Goal: Information Seeking & Learning: Learn about a topic

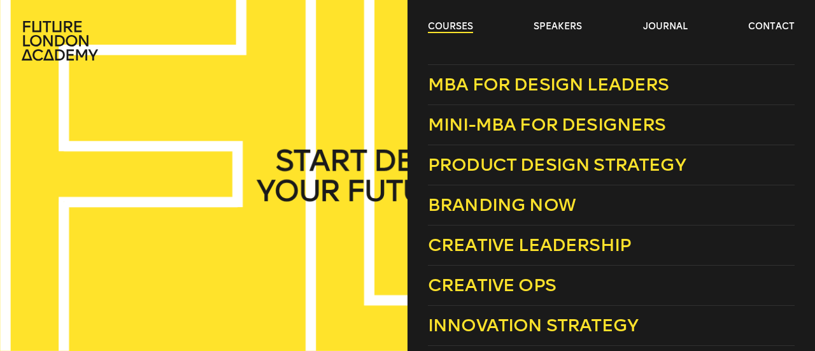
click at [462, 25] on link "courses" at bounding box center [450, 26] width 45 height 13
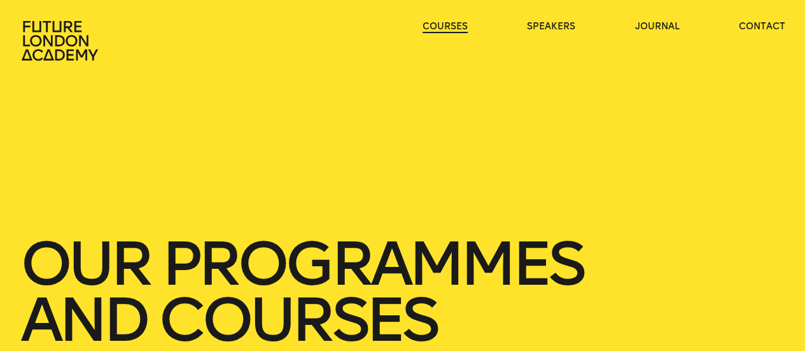
click at [462, 25] on link "courses" at bounding box center [445, 26] width 45 height 13
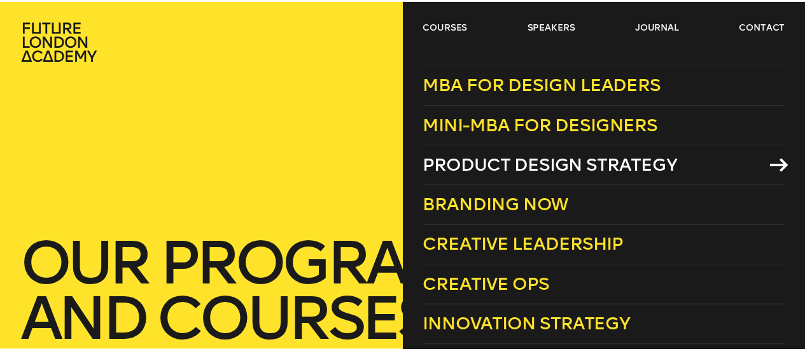
scroll to position [13, 0]
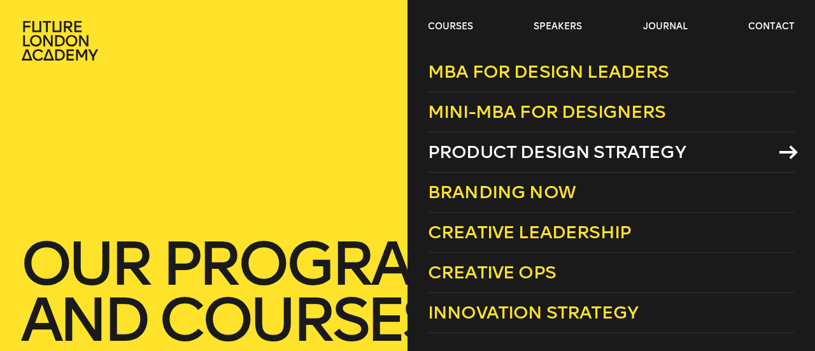
click at [539, 150] on span "Product Design Strategy" at bounding box center [557, 151] width 258 height 21
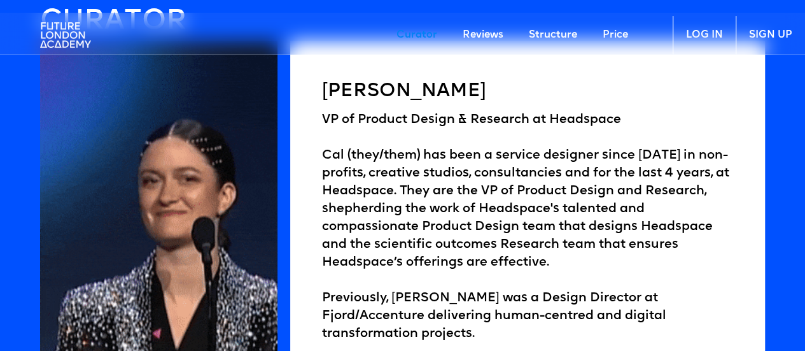
scroll to position [1784, 0]
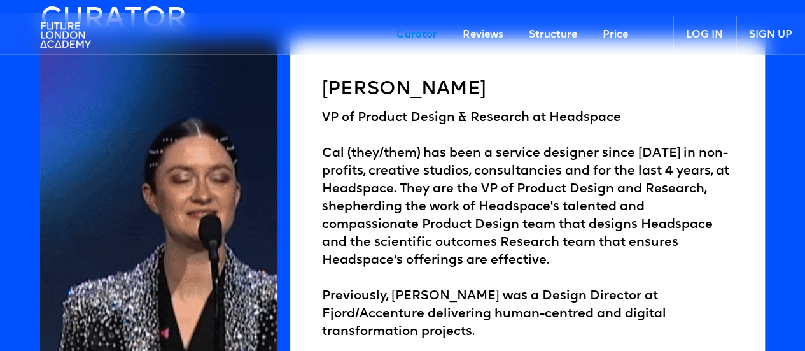
click at [403, 83] on h5 "Cal Thompson" at bounding box center [527, 89] width 411 height 25
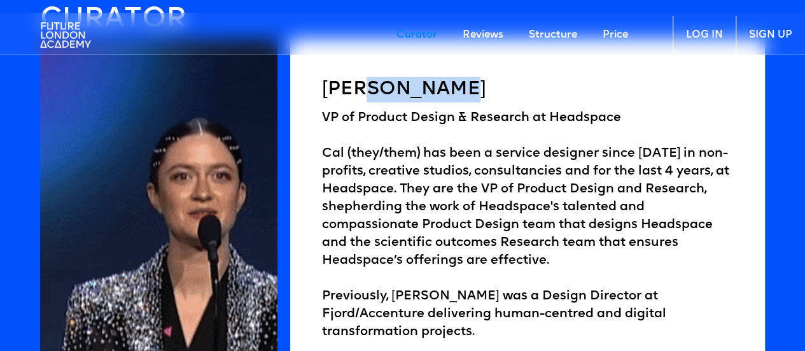
click at [403, 83] on h5 "Cal Thompson" at bounding box center [527, 89] width 411 height 25
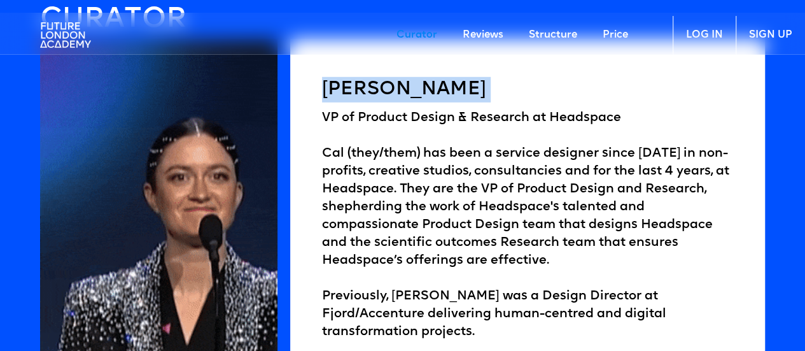
click at [403, 83] on h5 "Cal Thompson" at bounding box center [527, 89] width 411 height 25
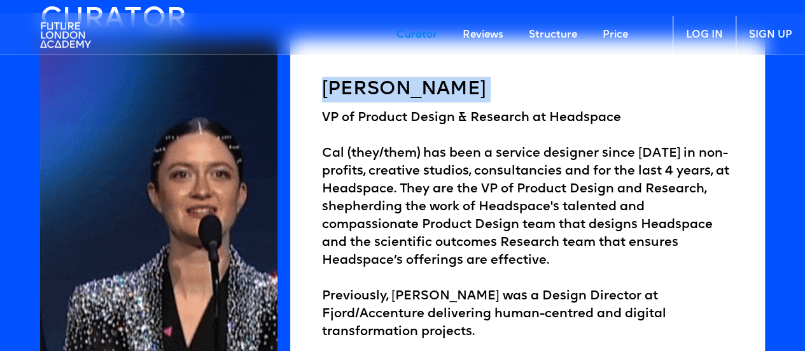
copy h5 "Cal Thompson"
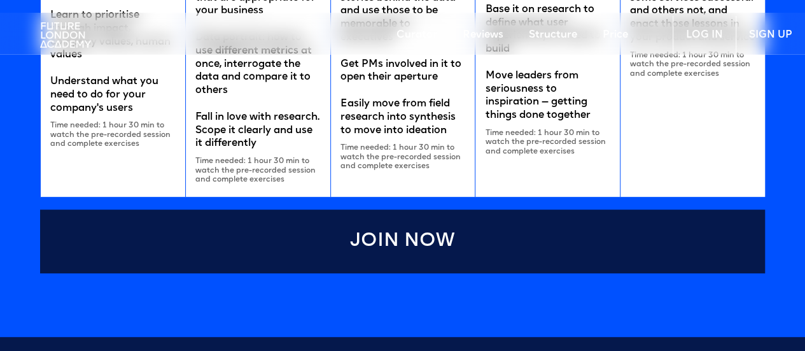
scroll to position [2956, 0]
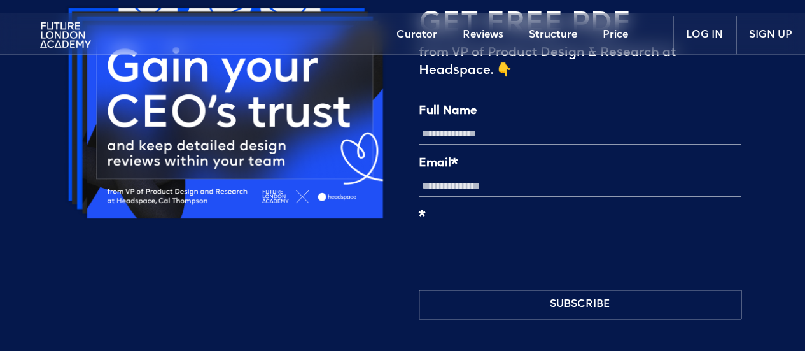
click at [33, 168] on div "GET FREE PDF from VP of Product Design & Research at Headspace. 👇 Full Name Ema…" at bounding box center [402, 161] width 805 height 377
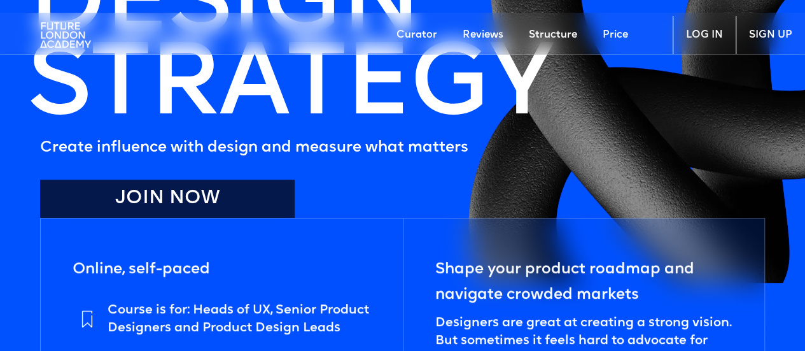
scroll to position [0, 0]
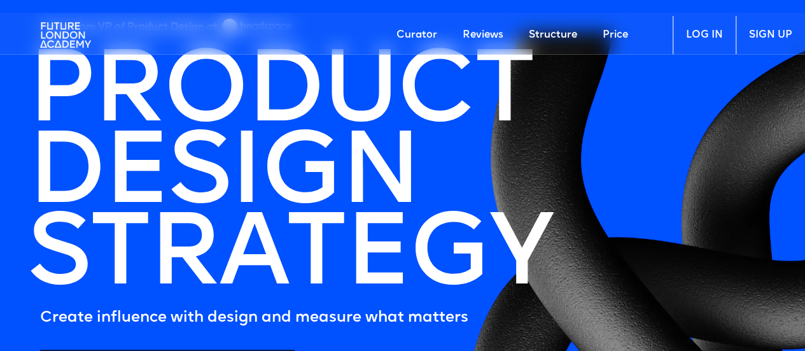
click at [45, 25] on img at bounding box center [65, 35] width 51 height 38
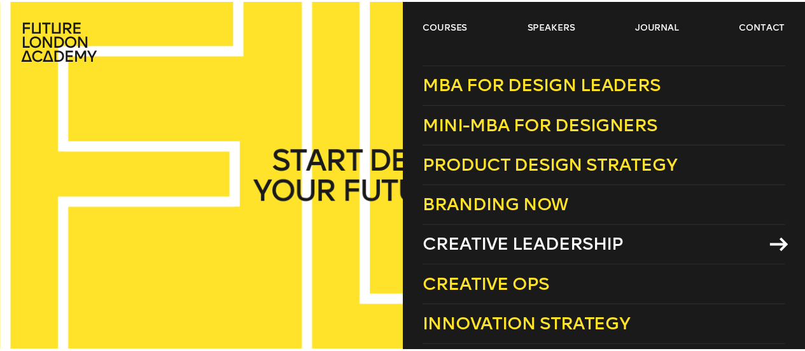
scroll to position [13, 0]
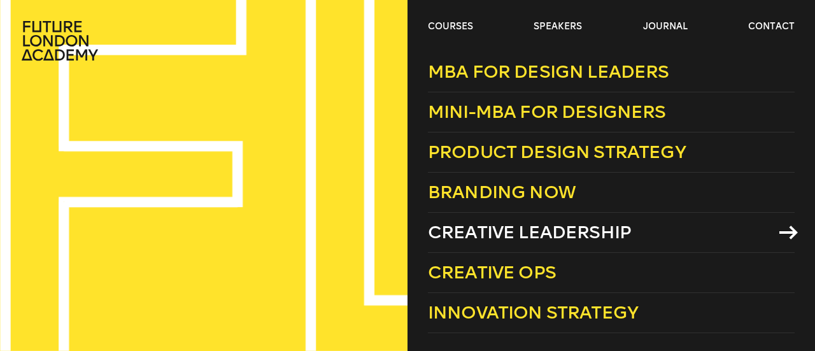
click at [504, 227] on span "Creative Leadership" at bounding box center [529, 231] width 203 height 21
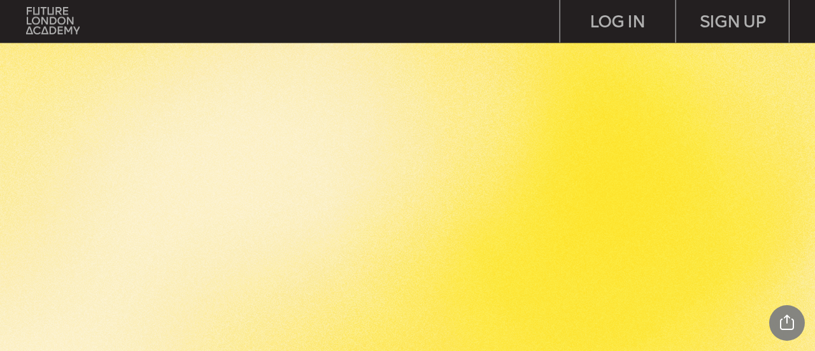
scroll to position [2141, 0]
